Goal: Check status

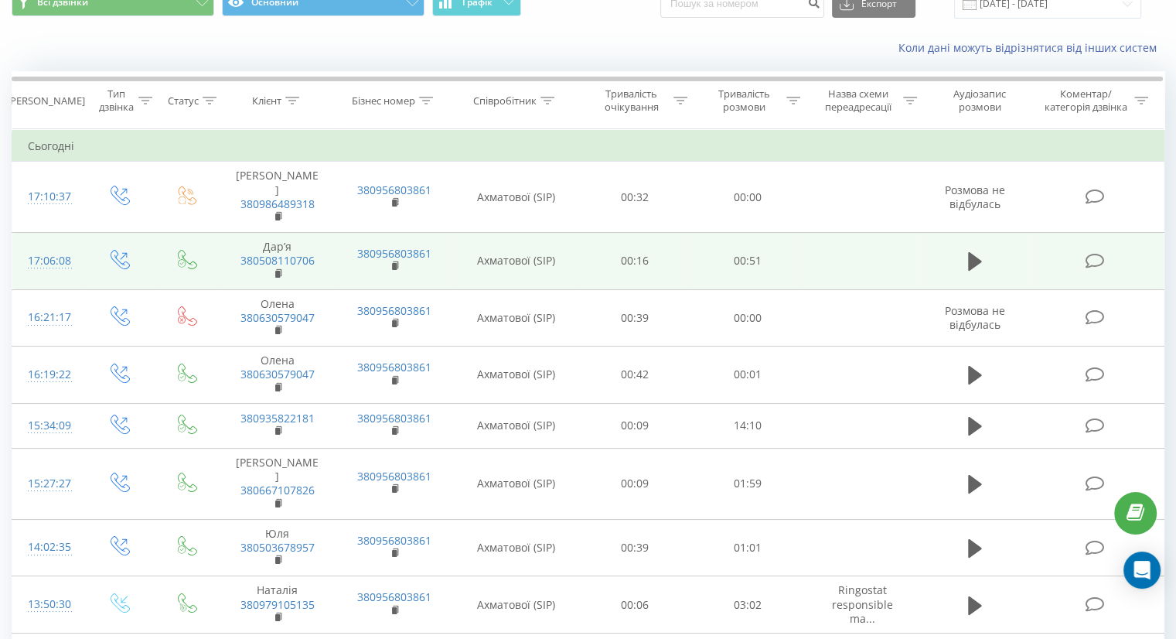
scroll to position [5, 0]
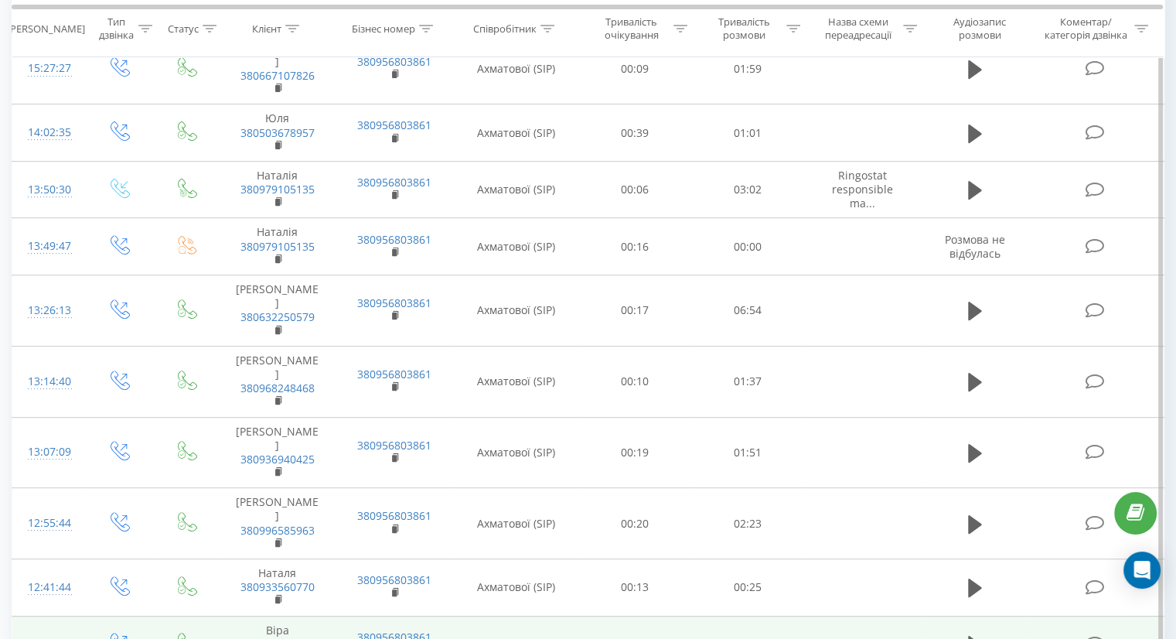
scroll to position [603, 0]
